Goal: Entertainment & Leisure: Consume media (video, audio)

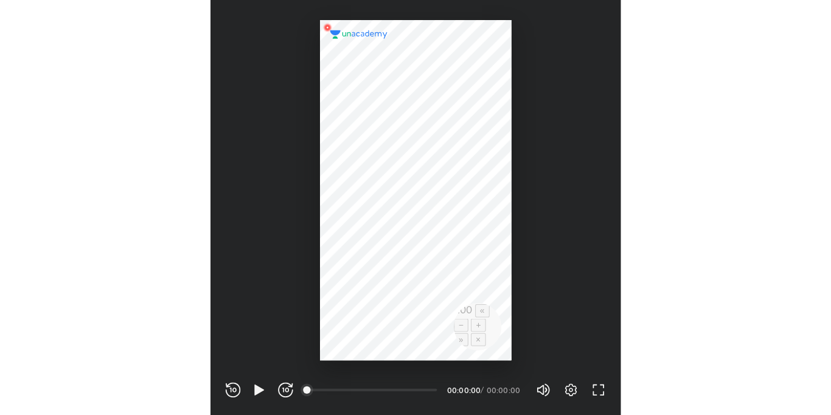
scroll to position [403, 399]
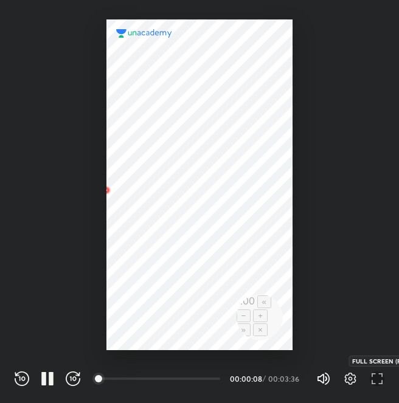
click at [372, 377] on icon "button" at bounding box center [377, 379] width 15 height 15
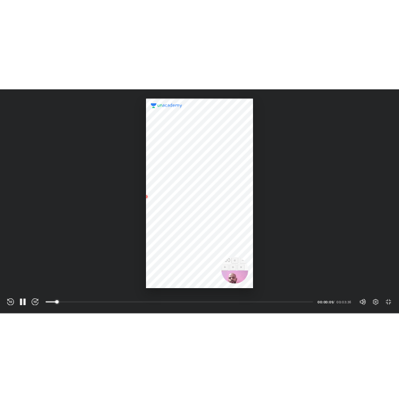
scroll to position [467, 831]
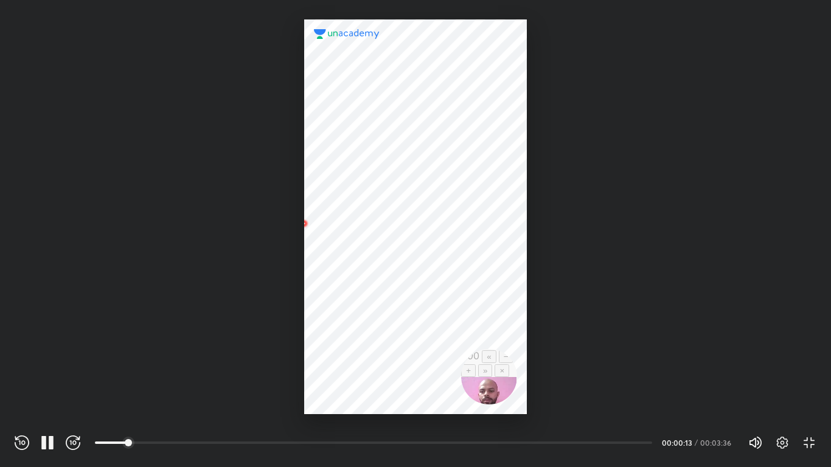
drag, startPoint x: 485, startPoint y: 360, endPoint x: 442, endPoint y: 368, distance: 43.3
click at [398, 368] on div at bounding box center [415, 216] width 222 height 395
click at [398, 377] on div at bounding box center [415, 216] width 222 height 395
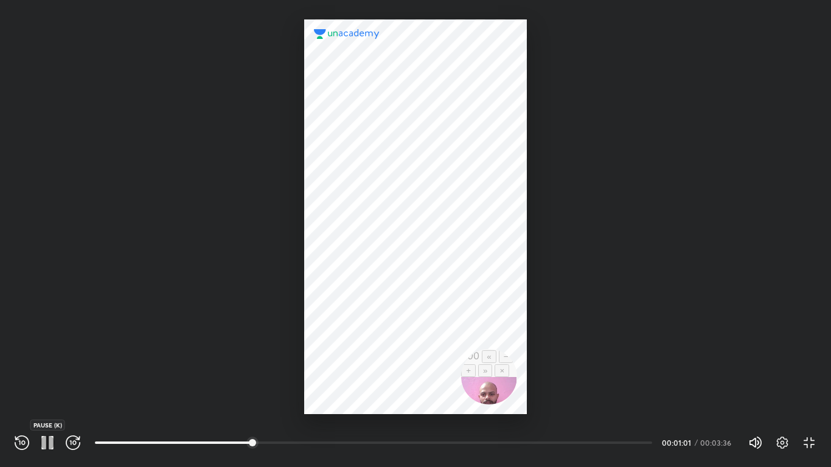
click at [47, 403] on icon "button" at bounding box center [47, 442] width 15 height 15
click at [47, 403] on icon "button" at bounding box center [47, 442] width 9 height 10
click at [321, 236] on div at bounding box center [415, 216] width 222 height 395
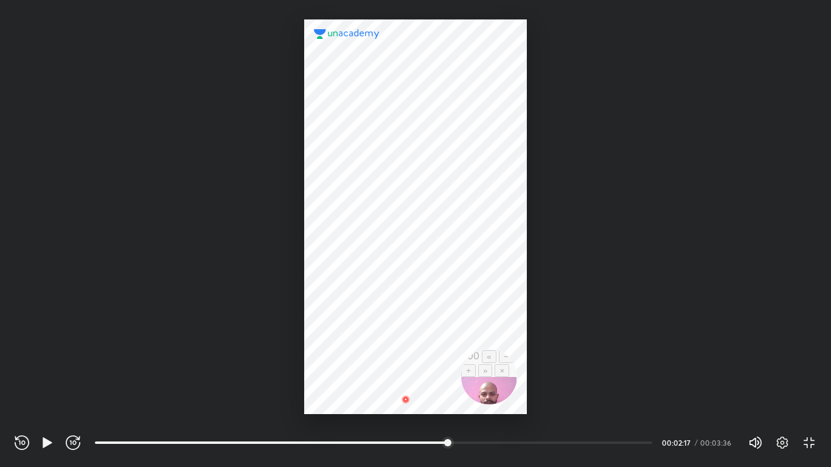
click at [340, 224] on div at bounding box center [415, 216] width 222 height 395
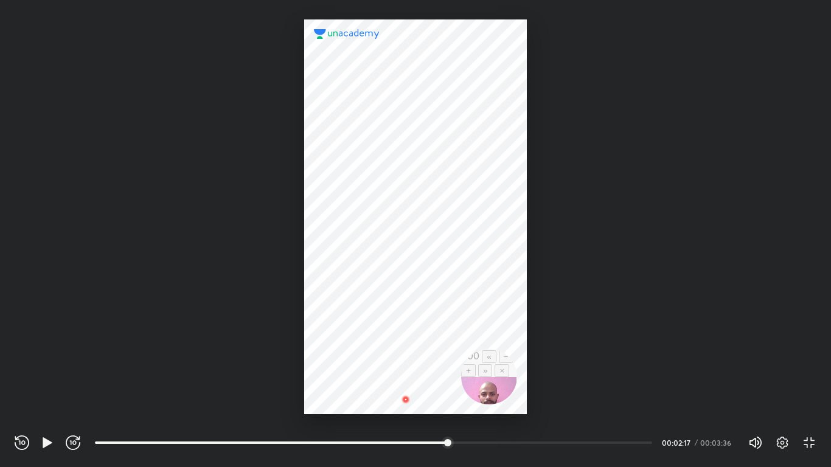
click at [340, 224] on div at bounding box center [415, 216] width 222 height 395
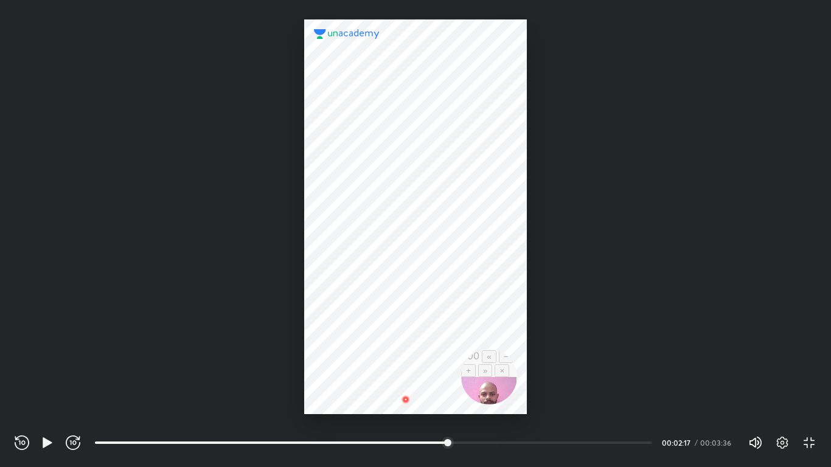
click at [340, 224] on div at bounding box center [415, 216] width 222 height 395
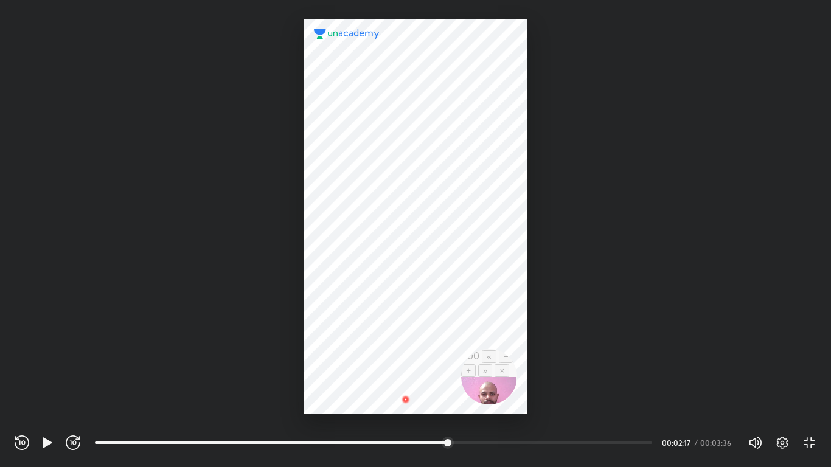
click at [340, 224] on div at bounding box center [415, 216] width 222 height 395
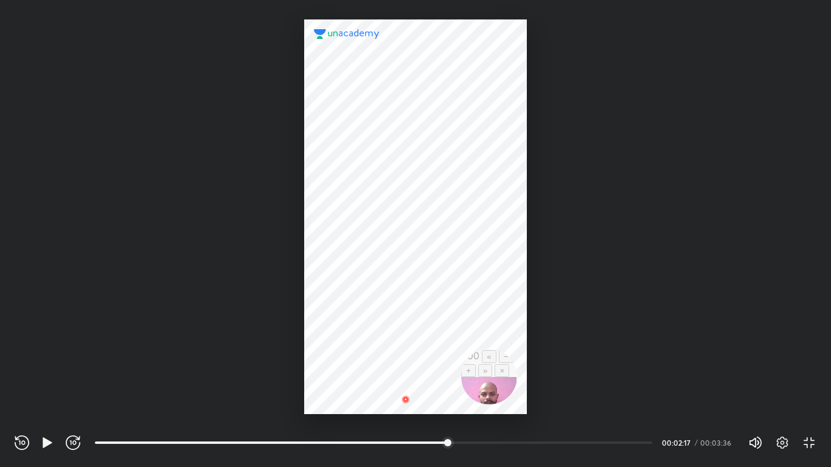
click at [340, 224] on div at bounding box center [415, 216] width 222 height 395
click at [378, 196] on div at bounding box center [415, 216] width 222 height 395
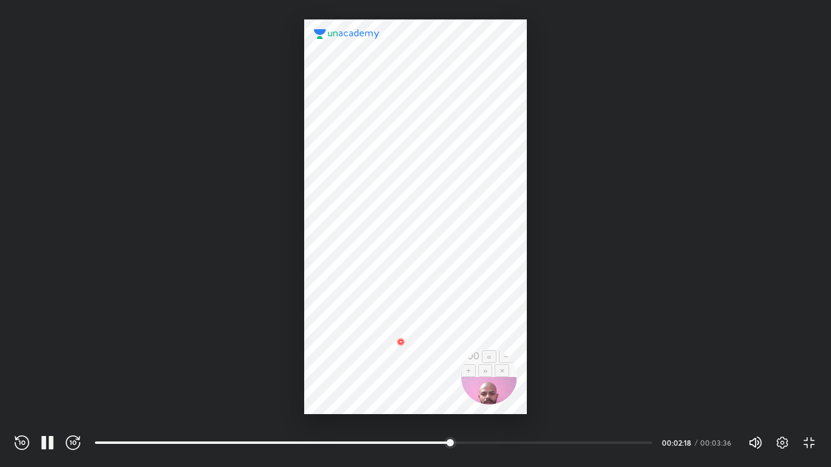
click at [378, 196] on div at bounding box center [415, 216] width 222 height 395
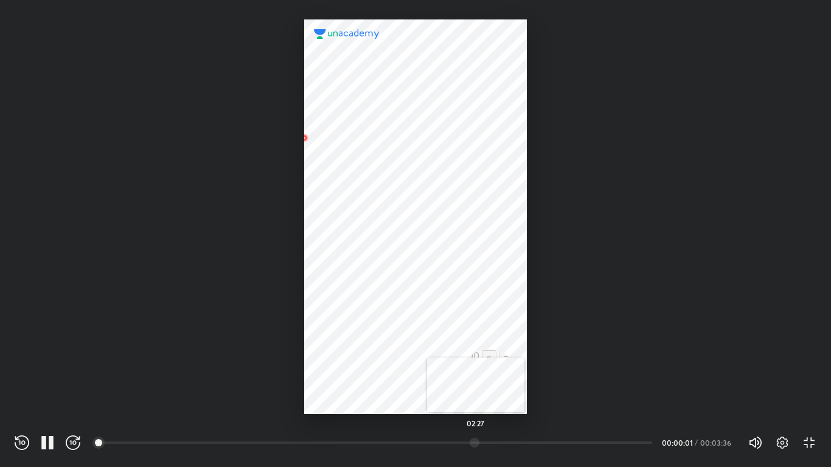
click at [398, 403] on div at bounding box center [474, 443] width 10 height 10
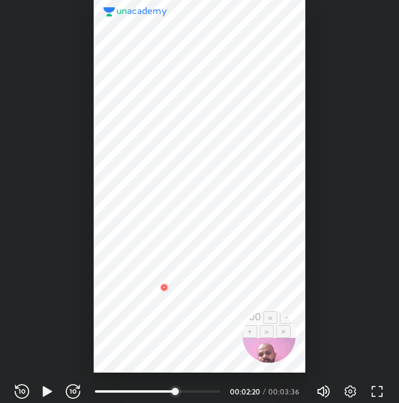
scroll to position [403, 399]
